Goal: Transaction & Acquisition: Book appointment/travel/reservation

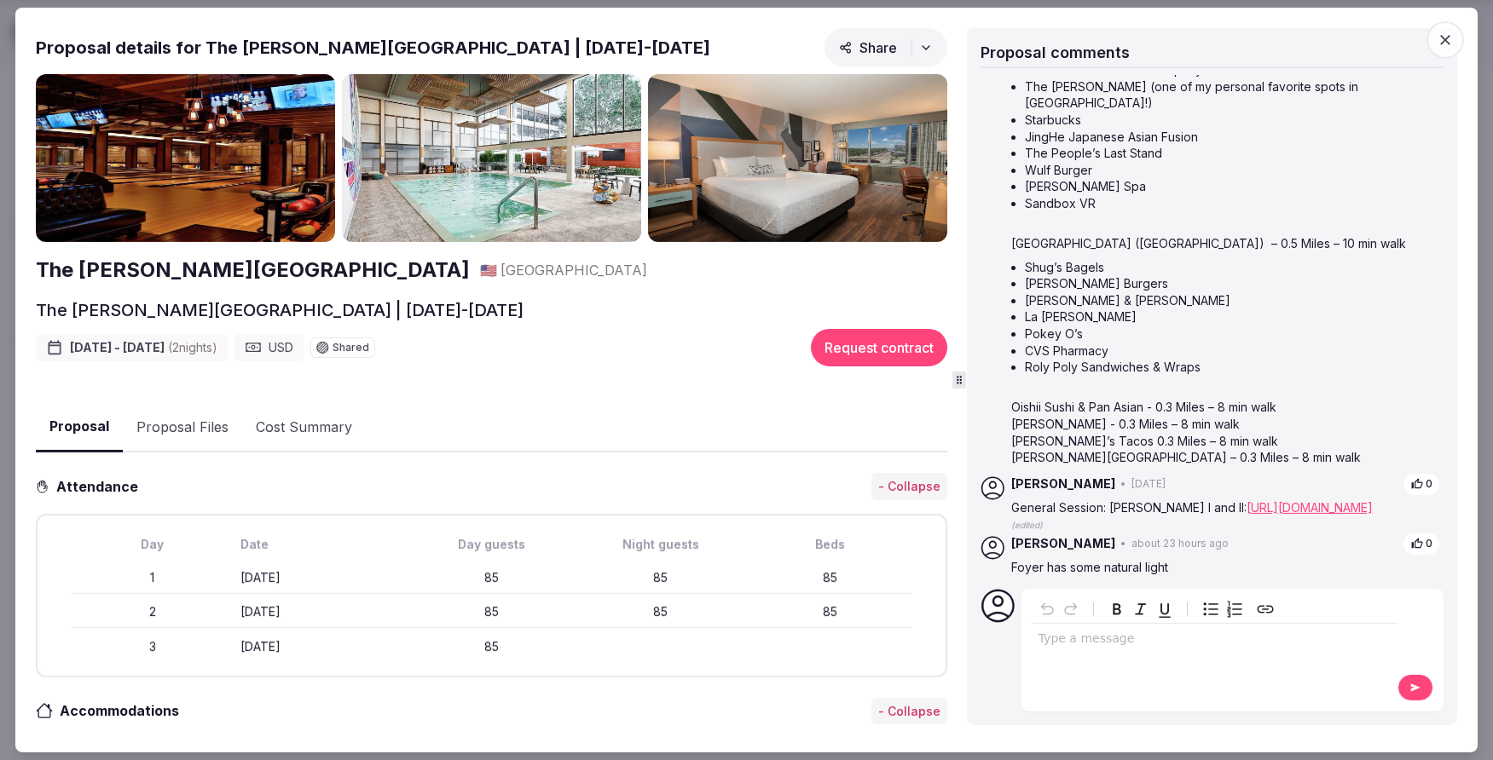
click at [689, 146] on img at bounding box center [797, 158] width 299 height 168
click at [1326, 500] on link "[URL][DOMAIN_NAME]" at bounding box center [1309, 507] width 126 height 14
click at [1438, 40] on icon "button" at bounding box center [1445, 40] width 17 height 17
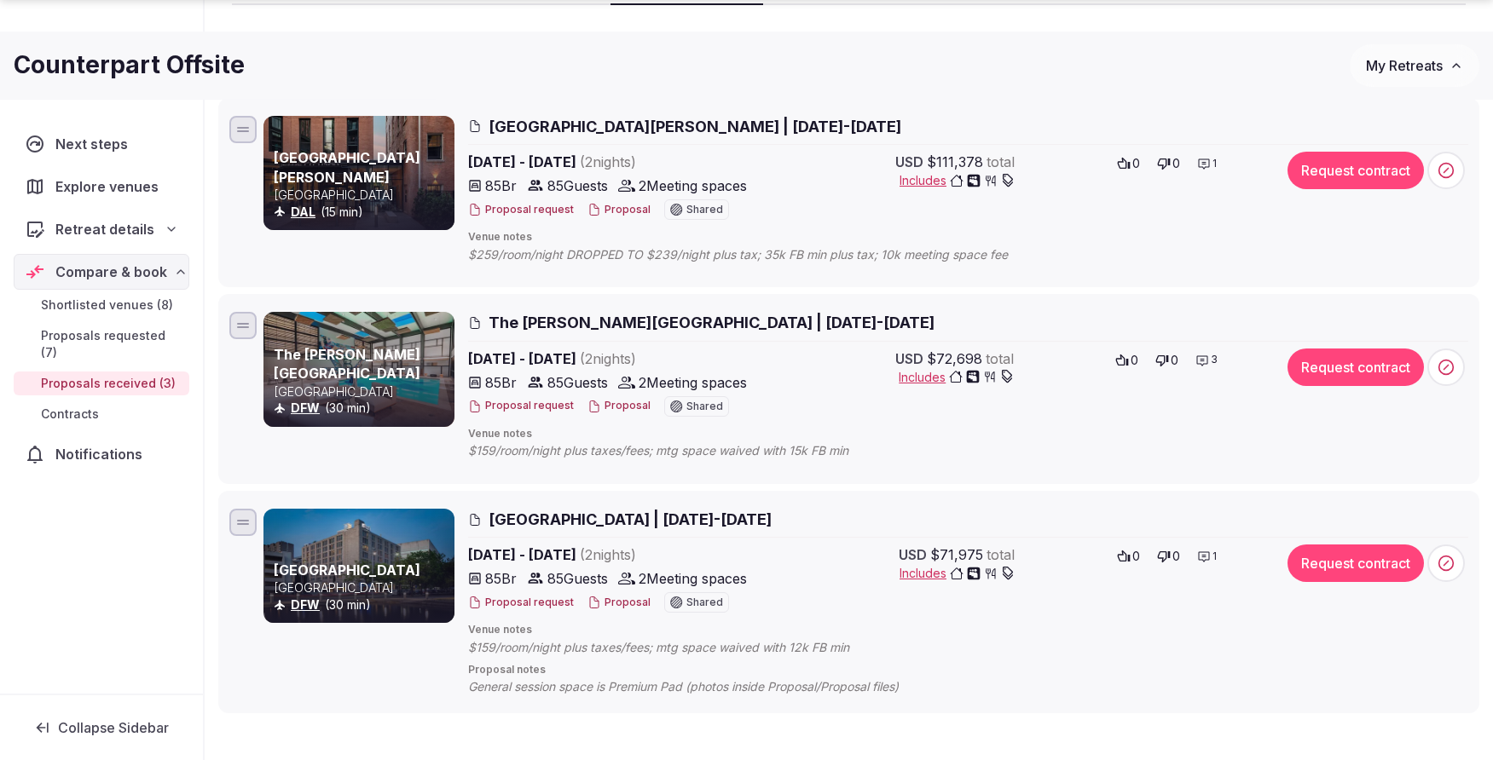
scroll to position [228, 0]
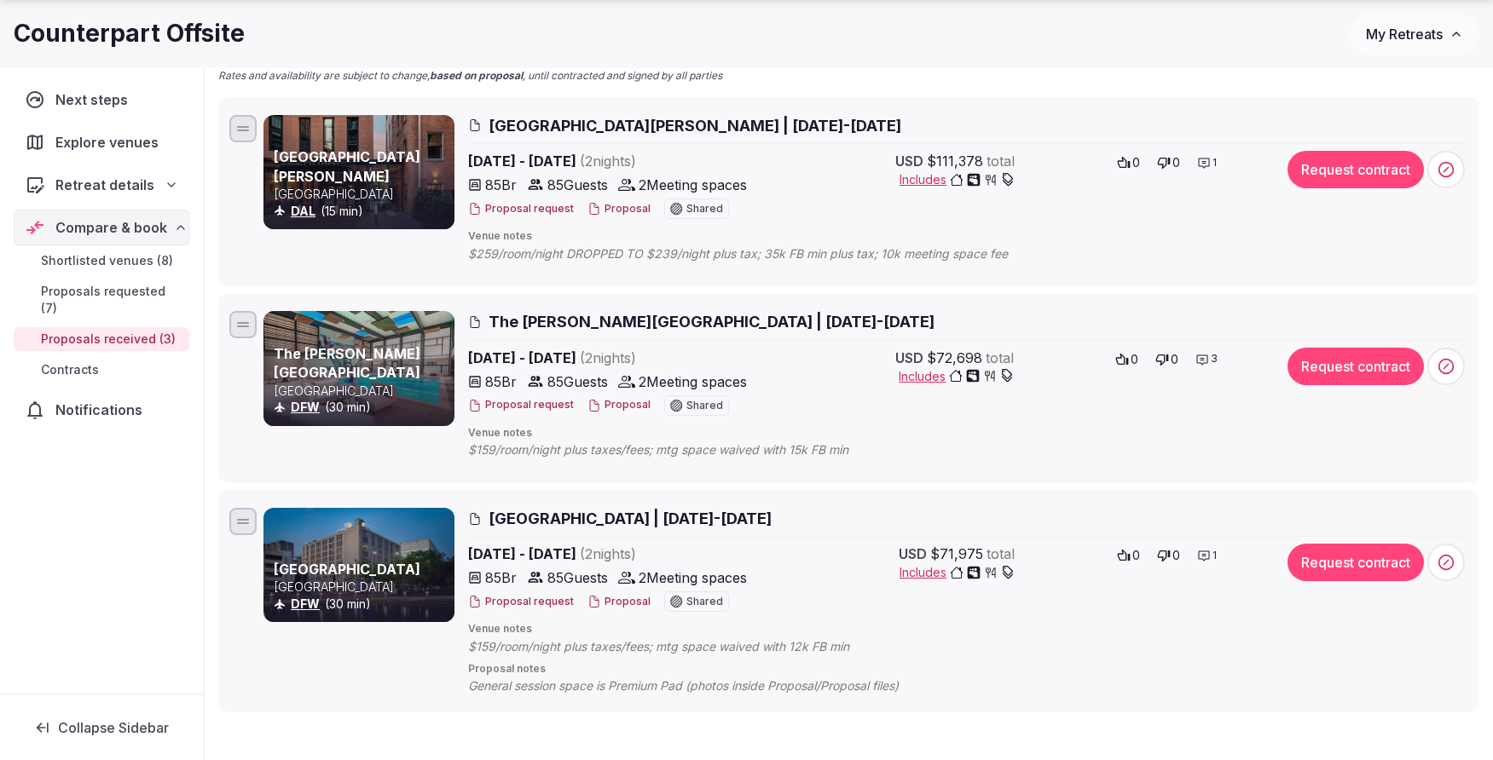
click at [362, 536] on div at bounding box center [358, 565] width 191 height 114
drag, startPoint x: 666, startPoint y: 517, endPoint x: 656, endPoint y: 517, distance: 10.2
click at [656, 517] on span "[GEOGRAPHIC_DATA] | [DATE]-[DATE]" at bounding box center [630, 518] width 283 height 21
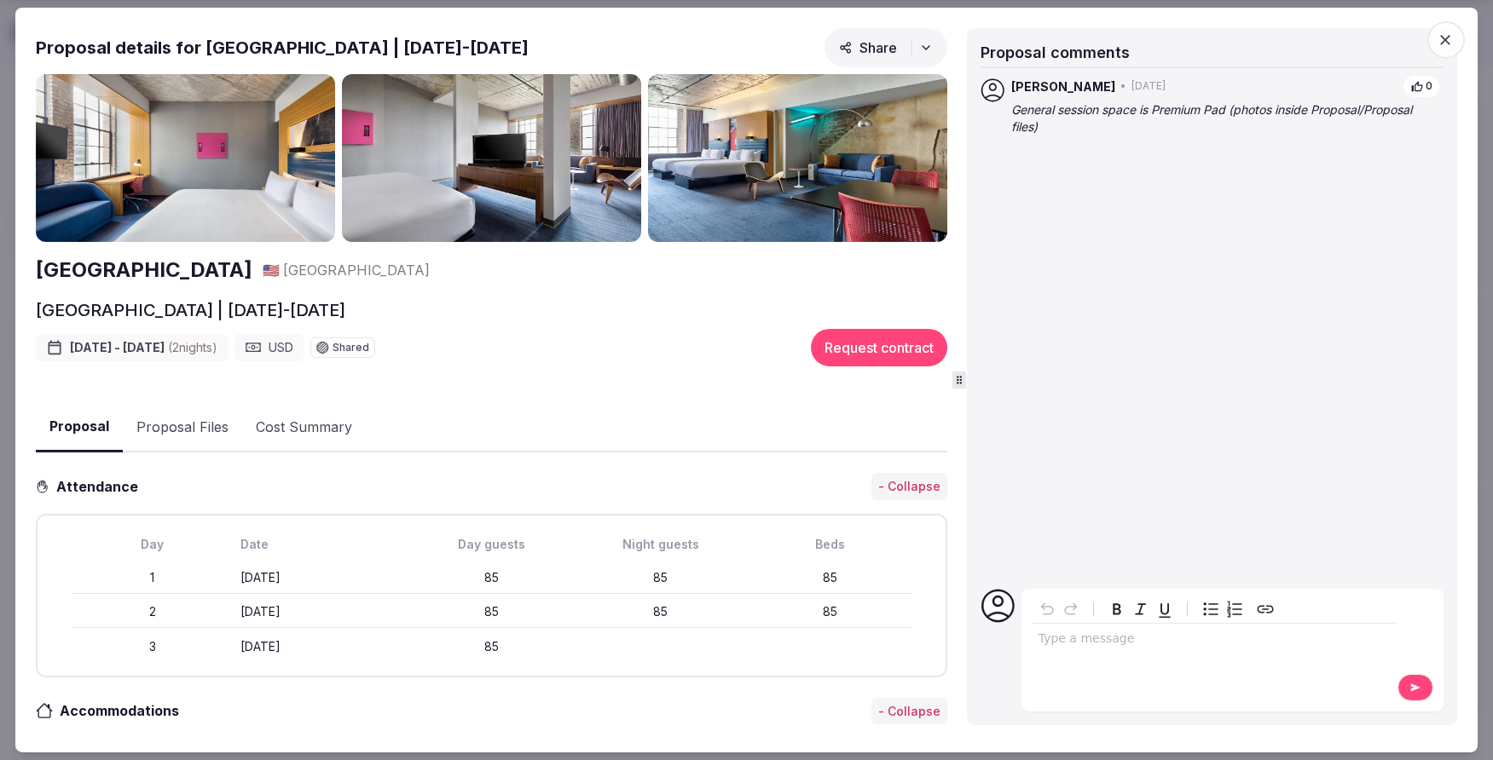
click at [824, 147] on img at bounding box center [797, 158] width 299 height 168
drag, startPoint x: 1303, startPoint y: 111, endPoint x: 1320, endPoint y: 105, distance: 18.1
click at [1303, 111] on em "General session space is Premium Pad (photos inside Proposal/Proposal files)" at bounding box center [1211, 118] width 401 height 32
click at [1448, 38] on icon "button" at bounding box center [1446, 40] width 10 height 10
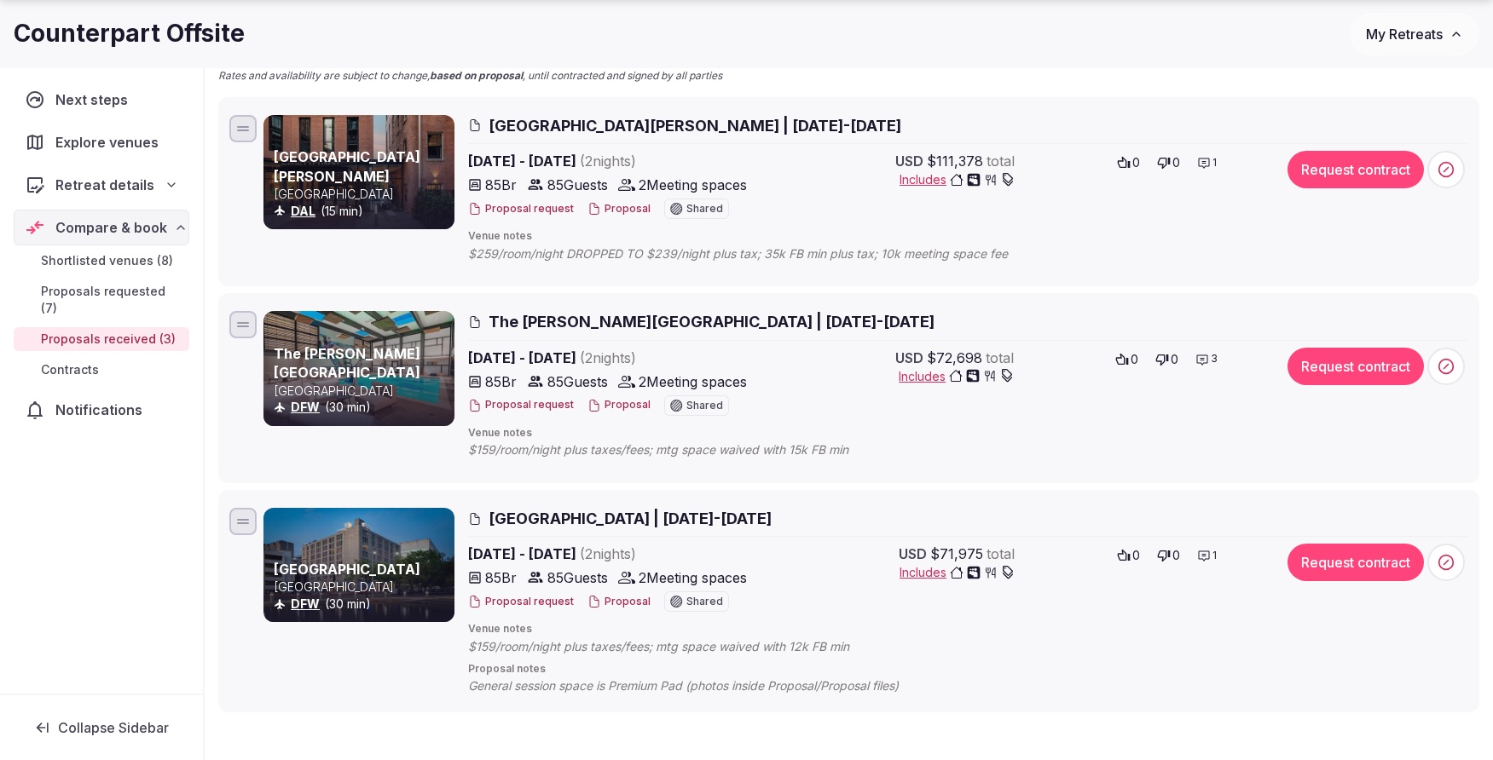
click at [610, 603] on button "Proposal" at bounding box center [618, 602] width 63 height 14
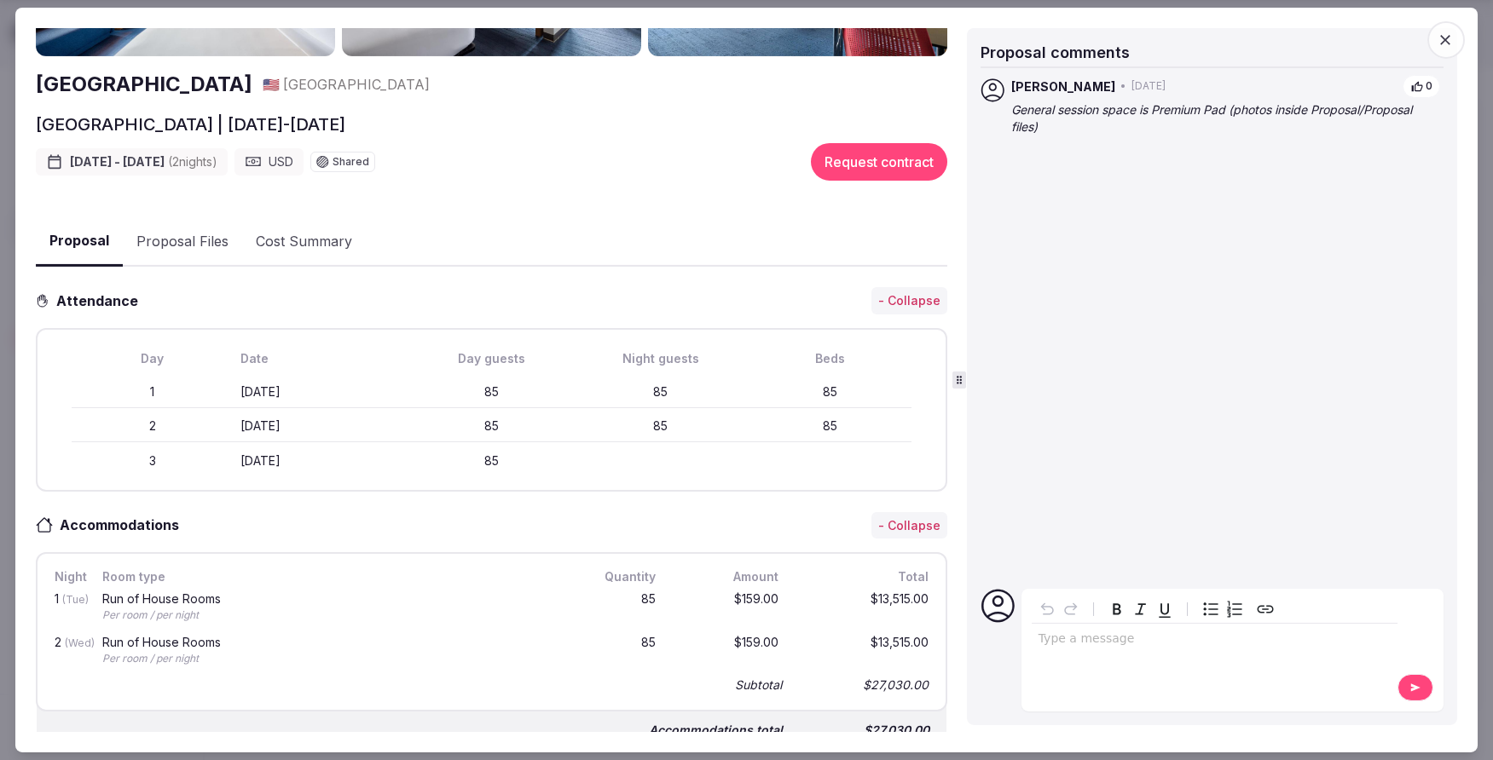
scroll to position [0, 0]
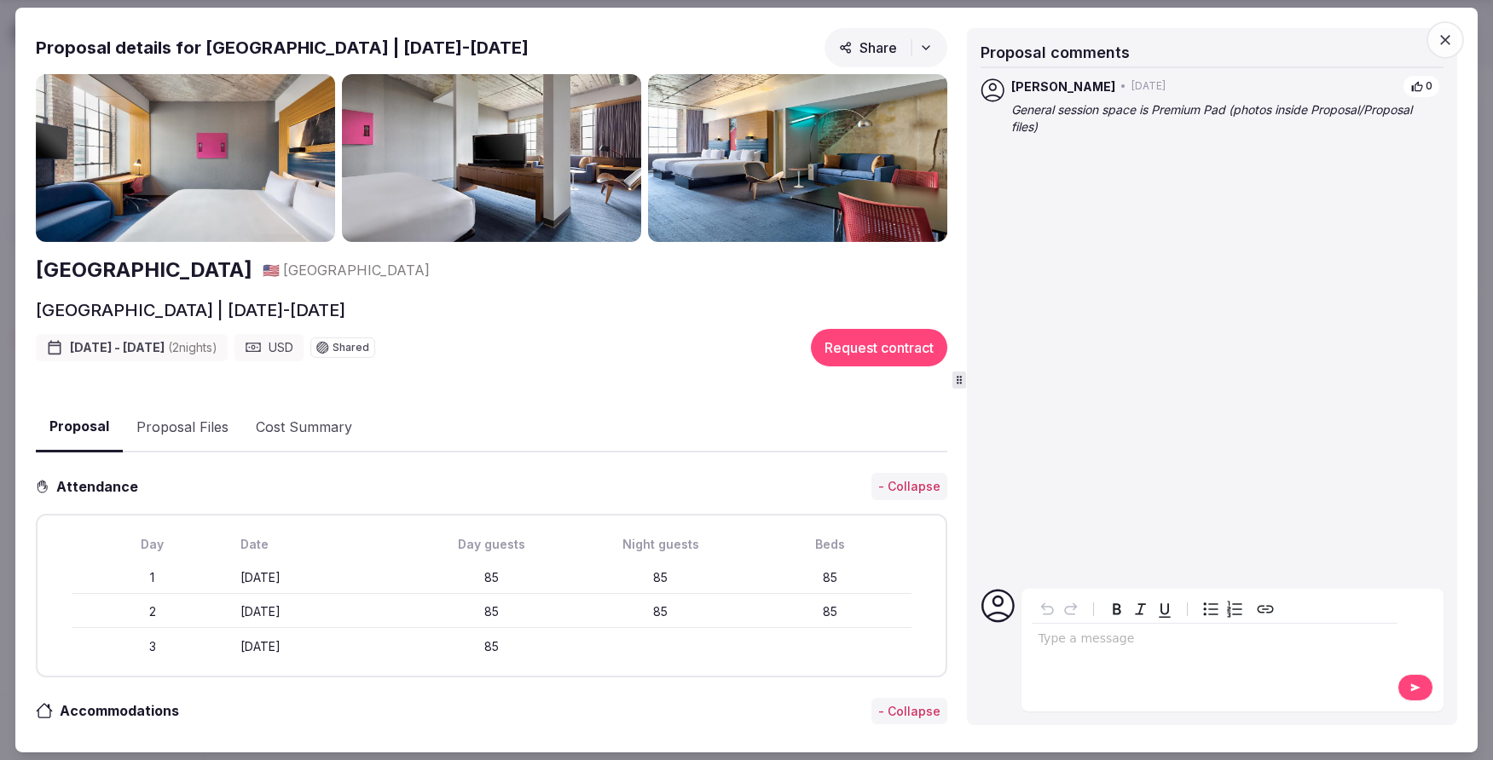
click at [1452, 48] on icon "button" at bounding box center [1445, 40] width 17 height 17
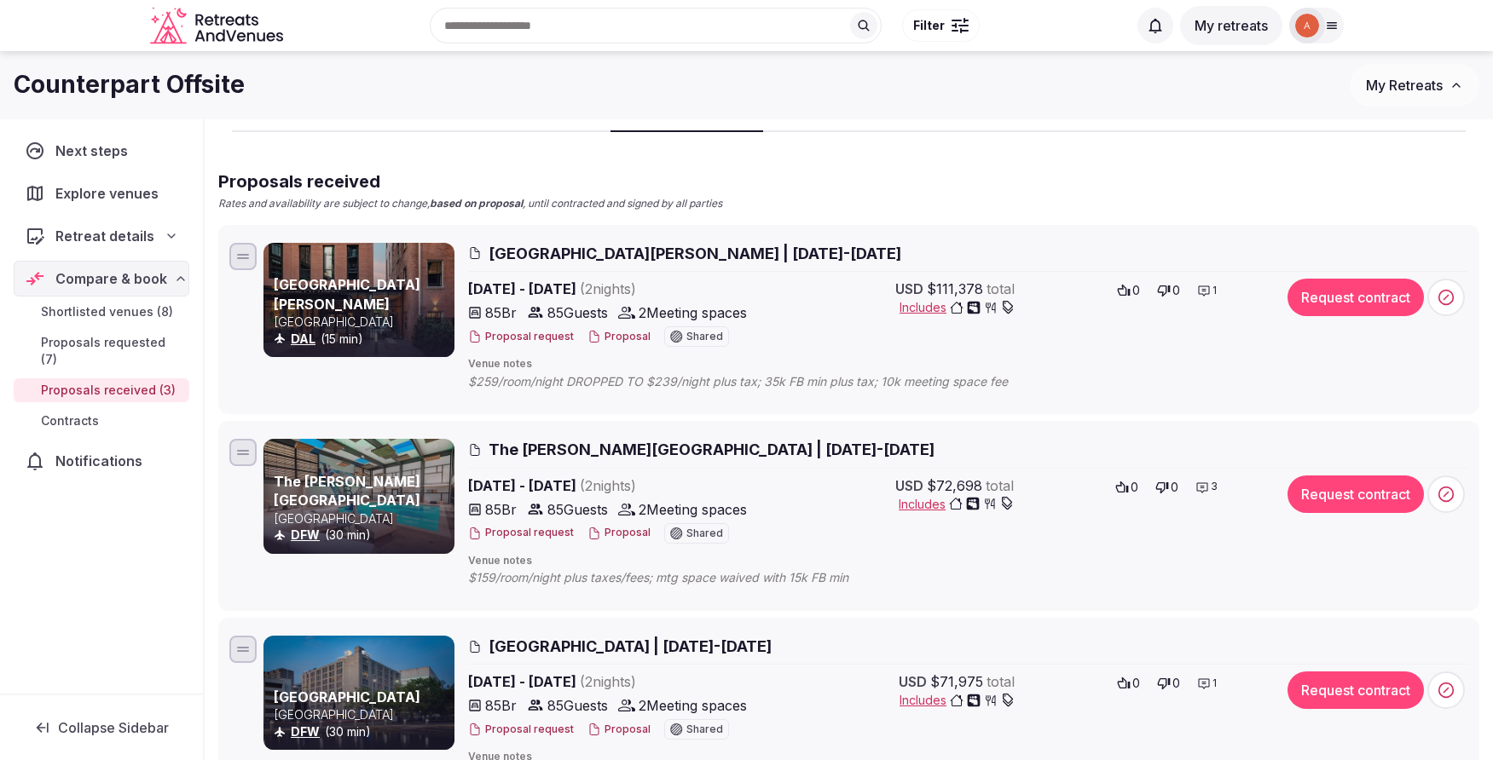
scroll to position [99, 0]
click at [608, 338] on button "Proposal" at bounding box center [618, 338] width 63 height 14
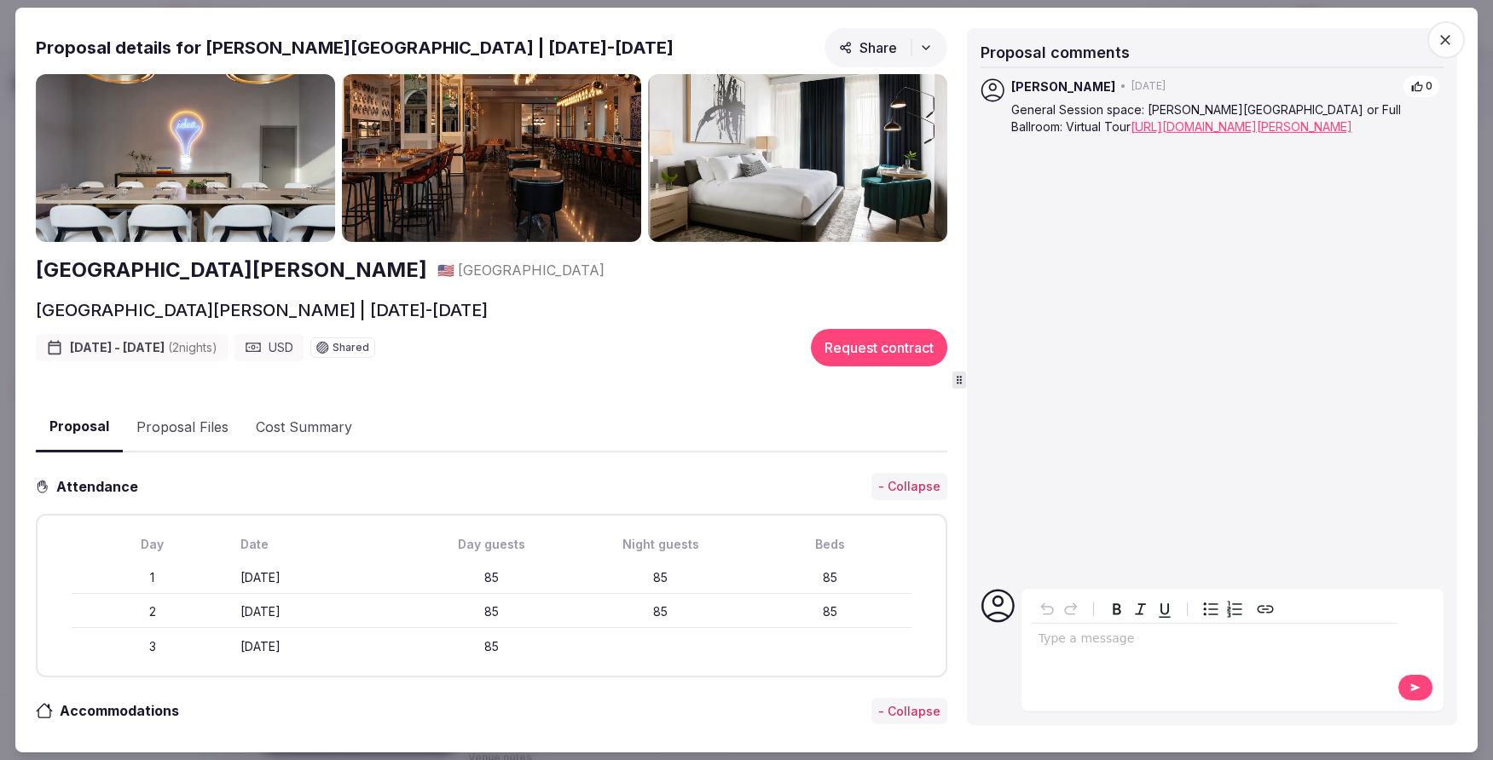
click at [1140, 134] on link "[URL][DOMAIN_NAME][PERSON_NAME]" at bounding box center [1242, 126] width 222 height 14
drag, startPoint x: 1450, startPoint y: 39, endPoint x: 1433, endPoint y: 63, distance: 29.3
click at [1450, 40] on icon "button" at bounding box center [1445, 40] width 17 height 17
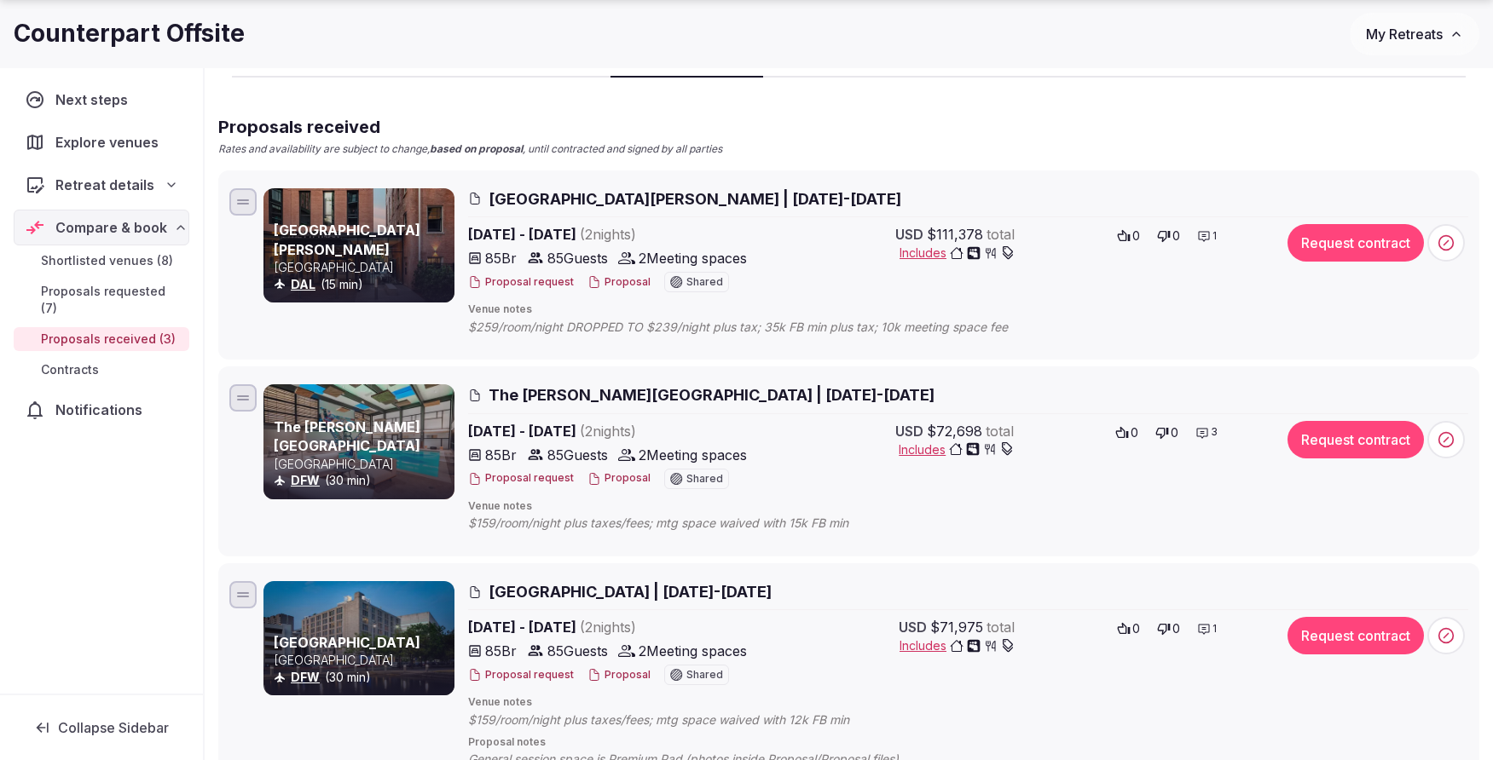
scroll to position [181, 0]
